Goal: Use online tool/utility: Utilize a website feature to perform a specific function

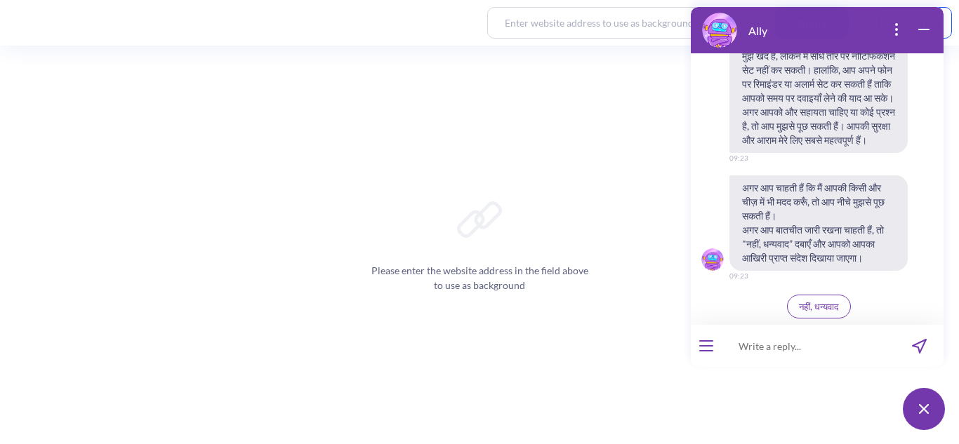
scroll to position [3042, 0]
click at [711, 348] on button "open menu" at bounding box center [706, 346] width 14 height 11
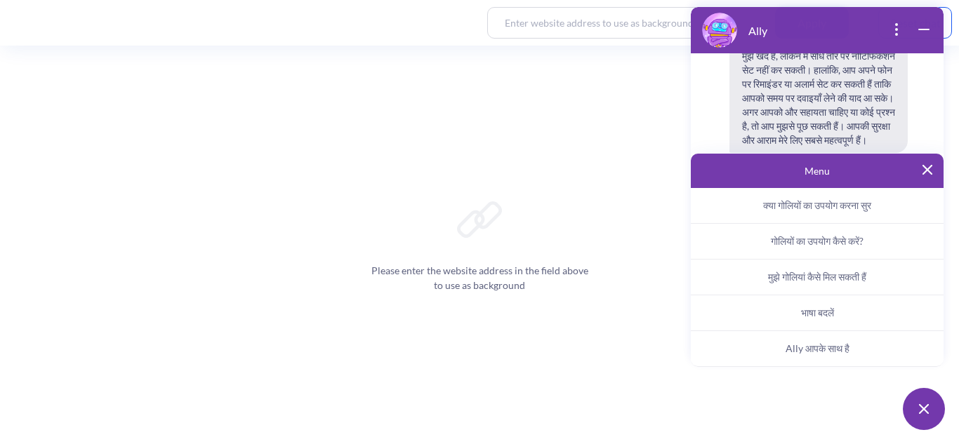
click at [809, 308] on span "भाषा बदलें" at bounding box center [817, 313] width 33 height 13
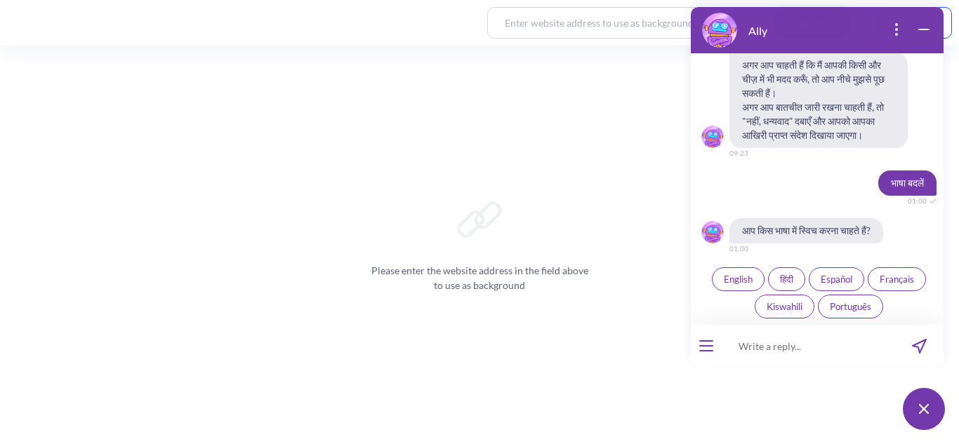
scroll to position [3171, 0]
click at [725, 274] on span "English" at bounding box center [738, 279] width 29 height 11
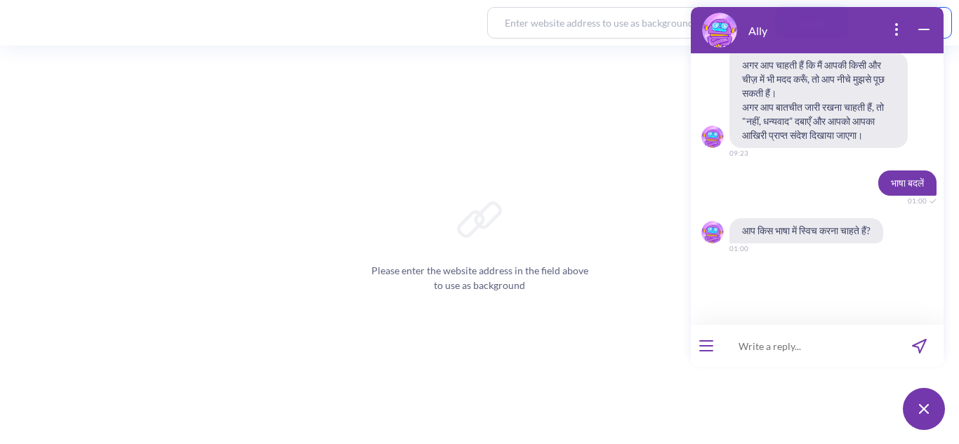
click at [697, 350] on div at bounding box center [706, 346] width 31 height 42
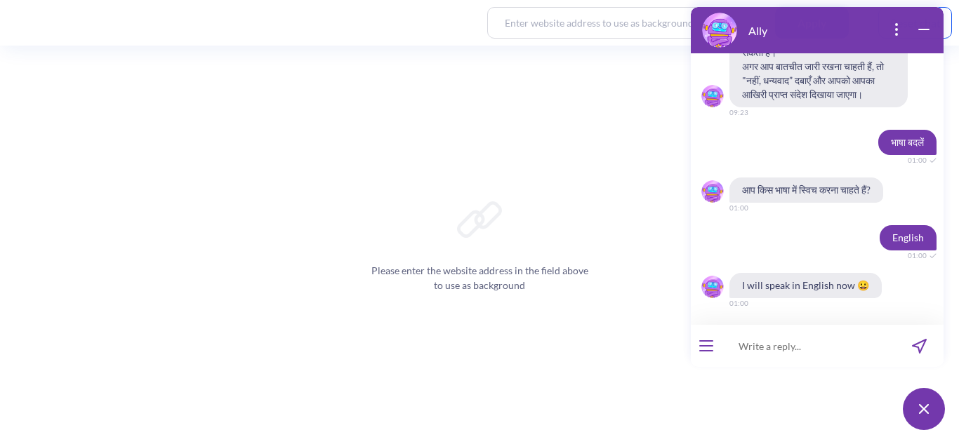
click at [712, 351] on icon "open menu" at bounding box center [706, 351] width 13 height 0
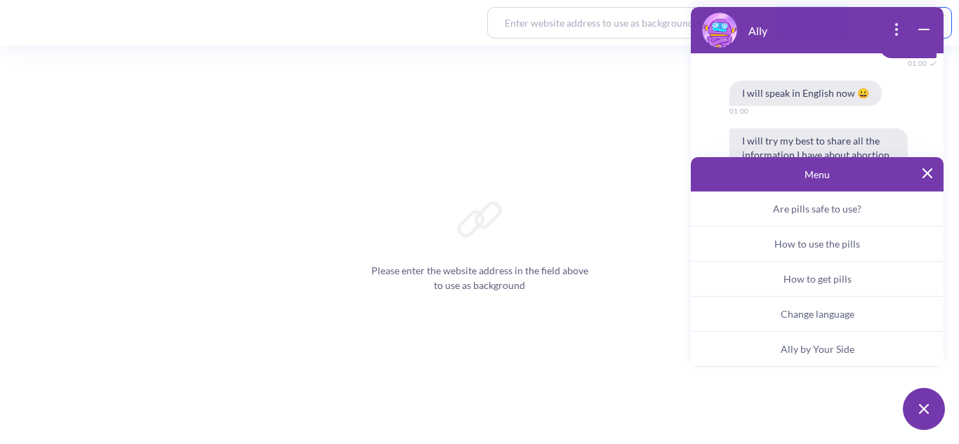
scroll to position [3404, 0]
click at [787, 348] on span "Ally by Your Side" at bounding box center [818, 349] width 74 height 12
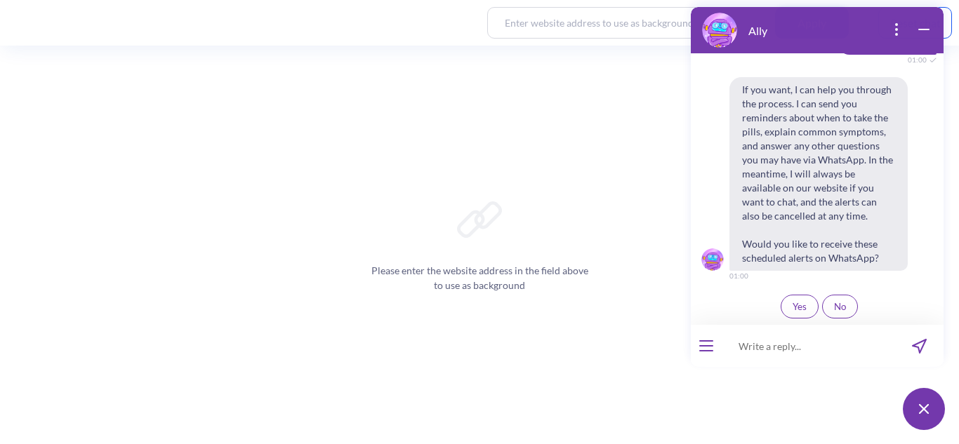
click at [787, 348] on input at bounding box center [808, 346] width 173 height 42
type input "set"
type input "set rmeinder"
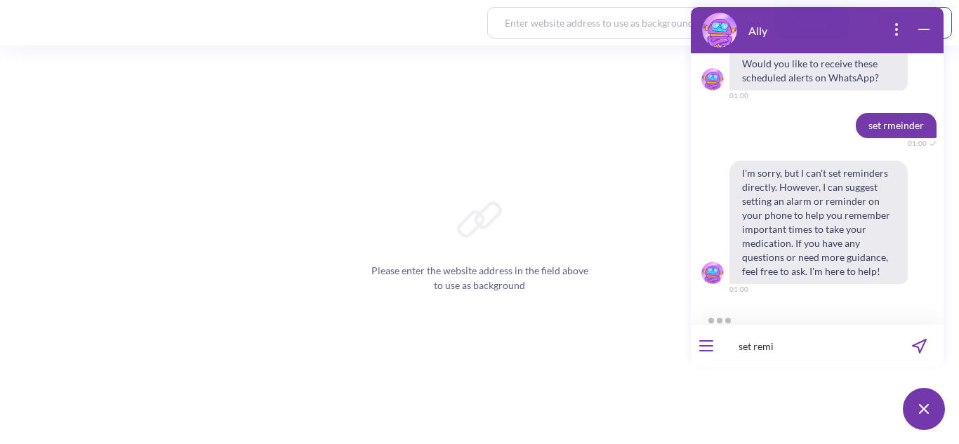
scroll to position [3821, 0]
click at [787, 348] on input "set reminder" at bounding box center [808, 346] width 173 height 42
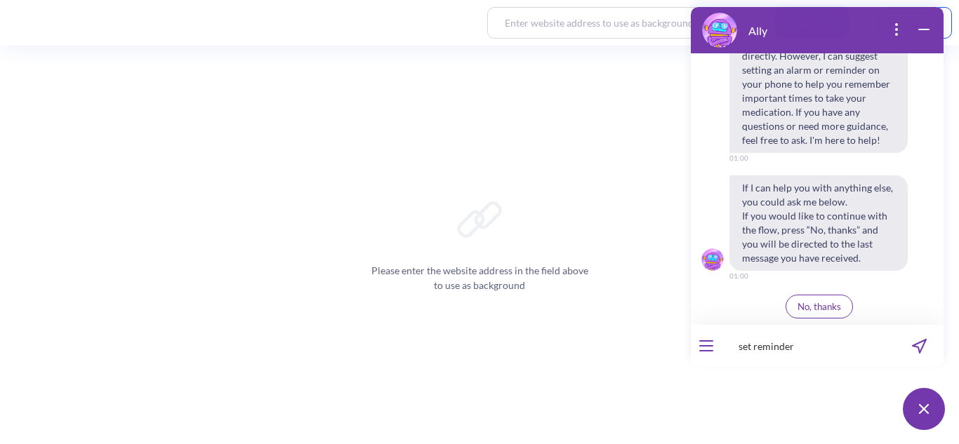
click at [787, 348] on input "set reminder" at bounding box center [808, 346] width 173 height 42
type input "set reminder"
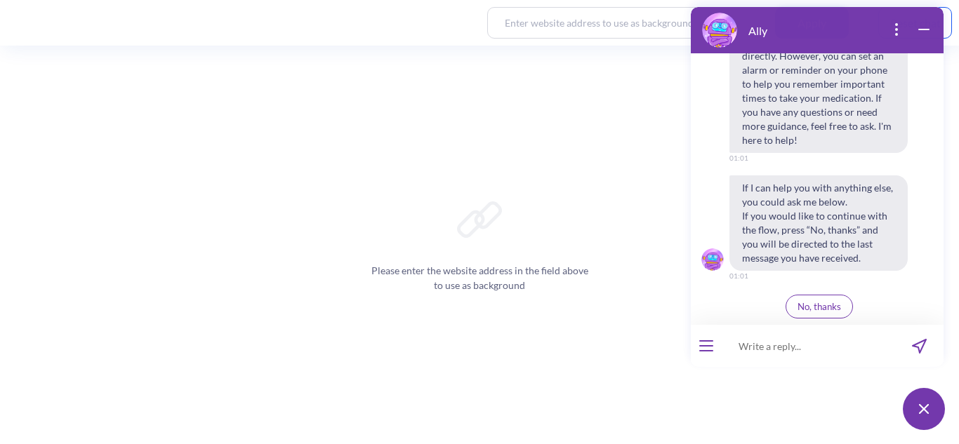
scroll to position [1700, 0]
click at [708, 359] on div at bounding box center [706, 346] width 31 height 42
click at [702, 348] on button "open menu" at bounding box center [706, 346] width 14 height 11
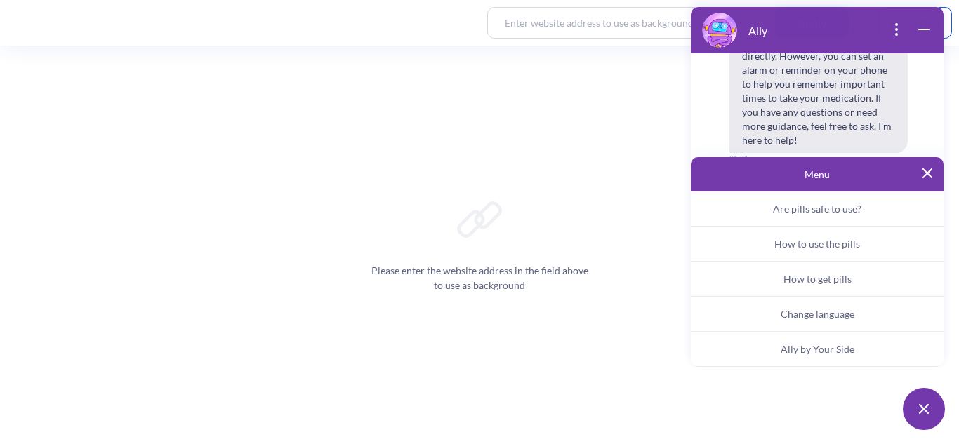
click at [762, 343] on button "Ally by Your Side" at bounding box center [817, 349] width 253 height 35
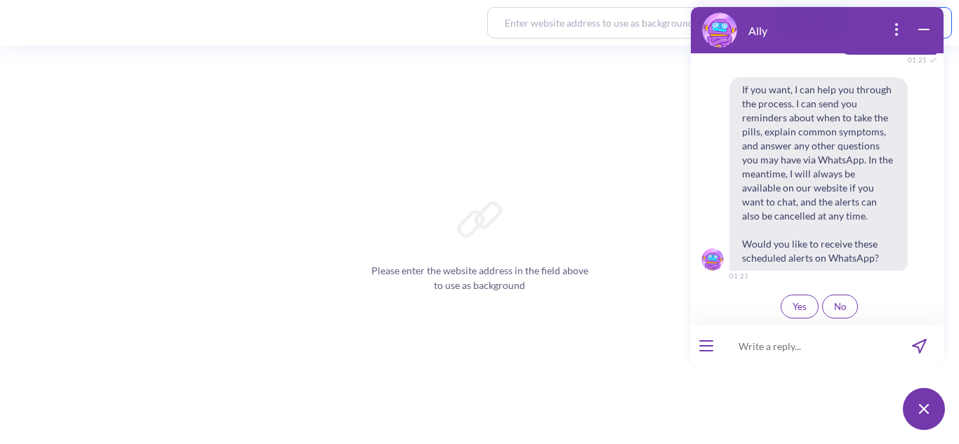
scroll to position [1964, 0]
